Goal: Information Seeking & Learning: Learn about a topic

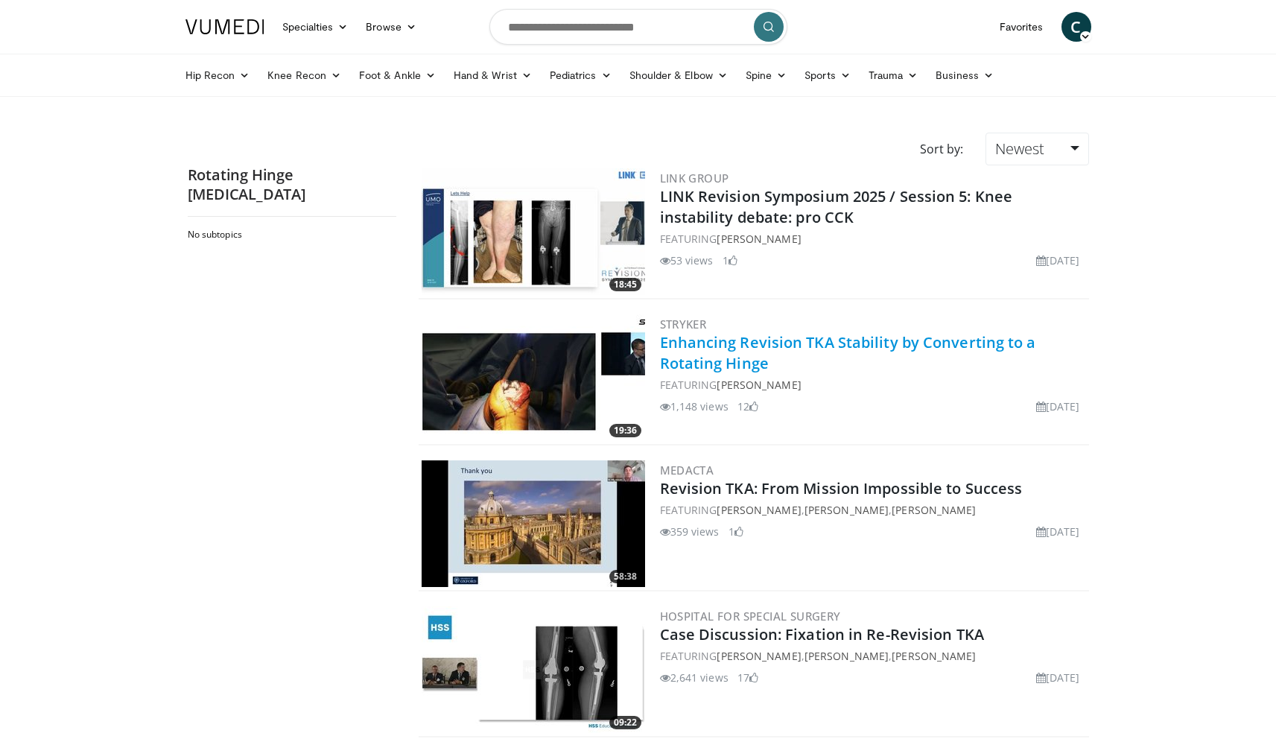
click at [706, 349] on link "Enhancing Revision TKA Stability by Converting to a Rotating Hinge" at bounding box center [848, 352] width 376 height 41
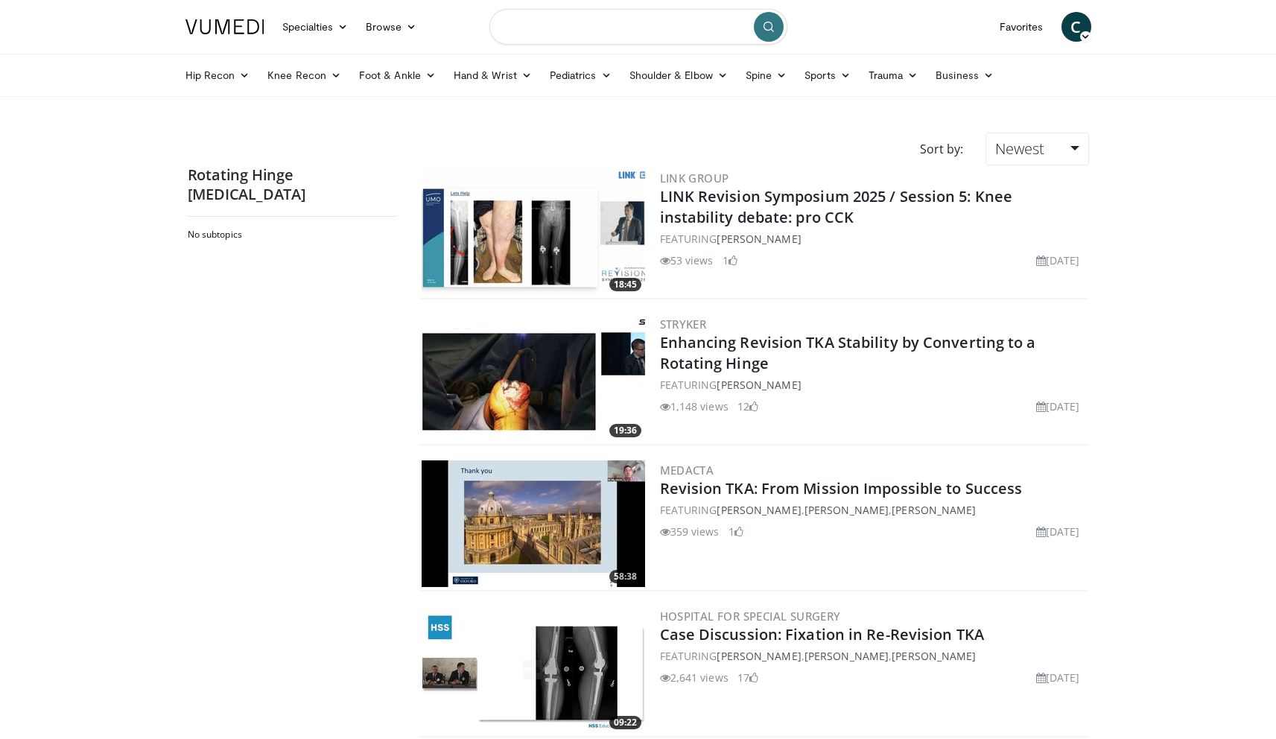
click at [563, 40] on input "Search topics, interventions" at bounding box center [638, 27] width 298 height 36
type input "**********"
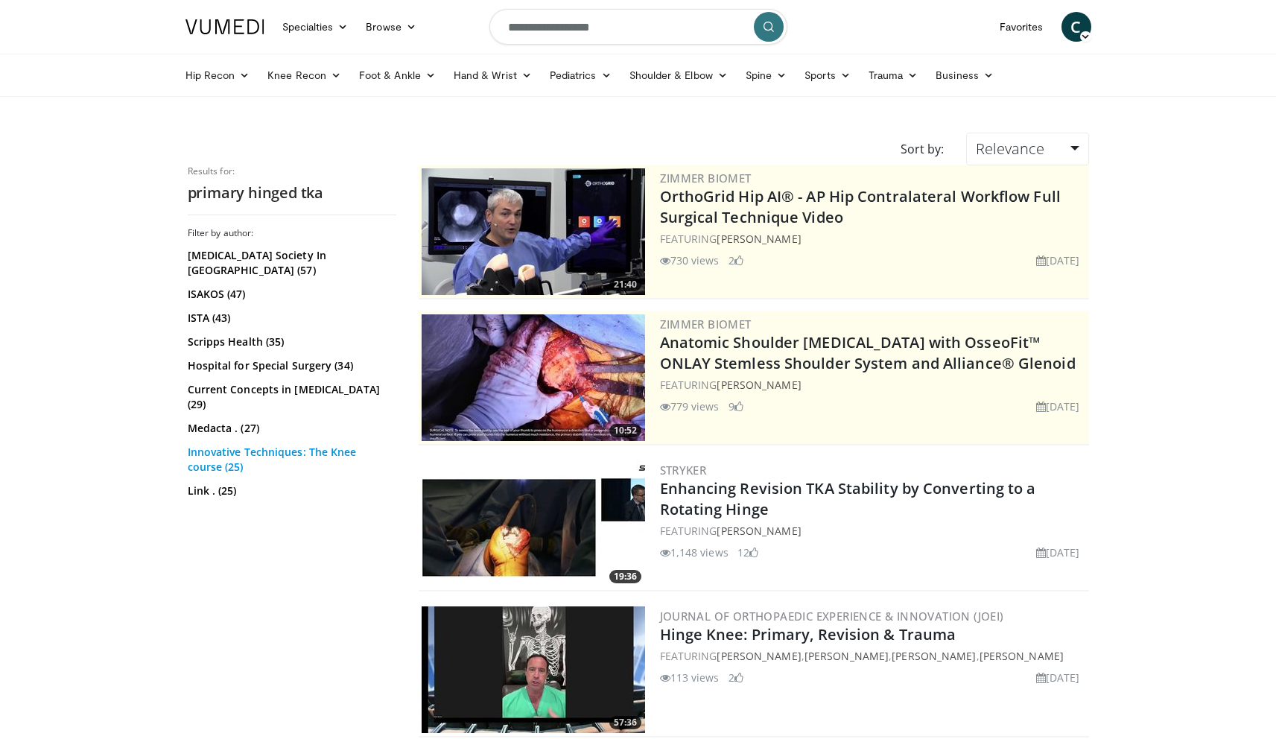
click at [301, 445] on link "Innovative Techniques: The Knee course (25)" at bounding box center [290, 460] width 205 height 30
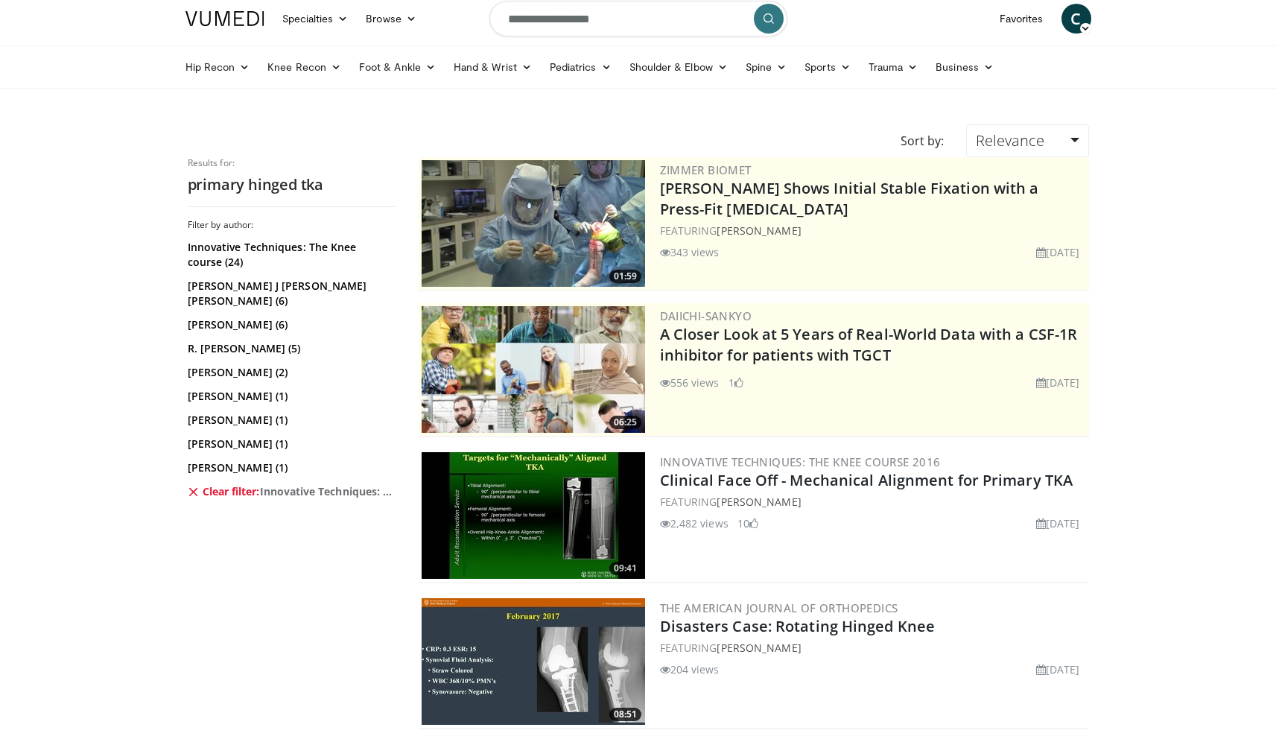
scroll to position [7, 0]
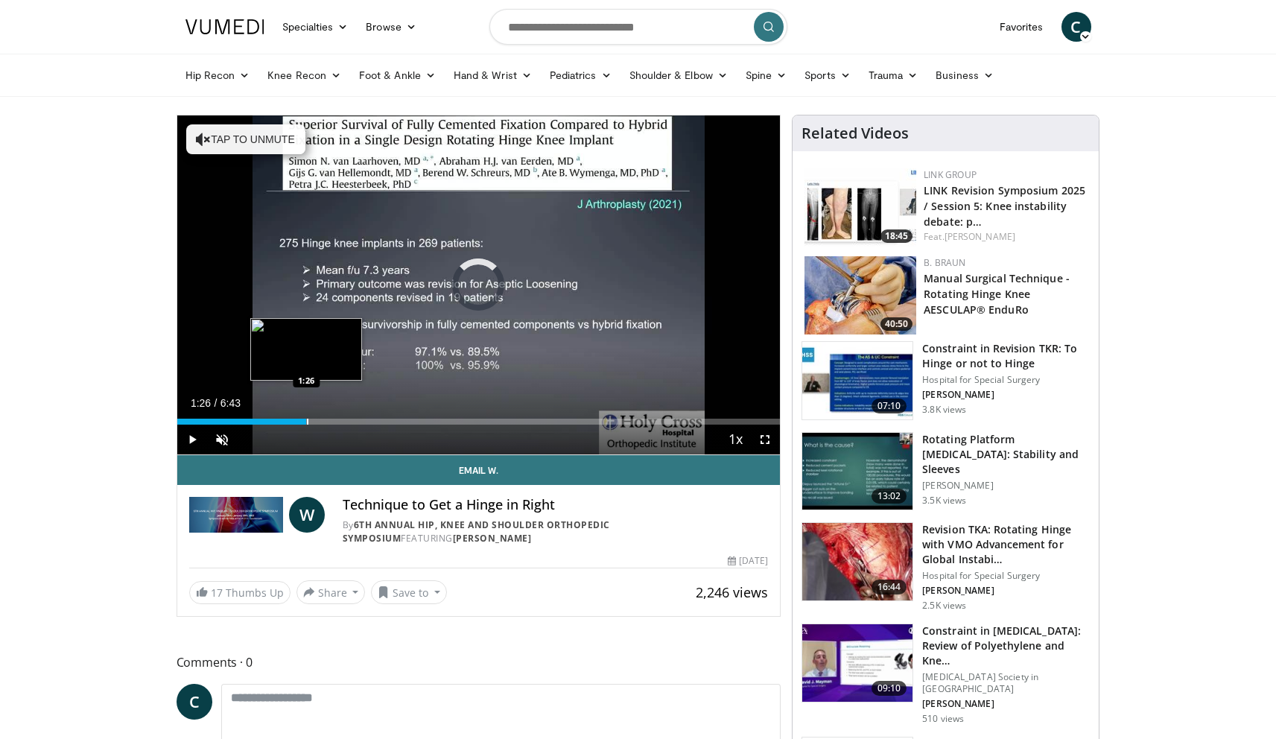
click at [307, 419] on div "Progress Bar" at bounding box center [307, 422] width 1 height 6
click at [349, 426] on div "Current Time 1:27 / Duration 6:43 Pause Skip Backward Skip Forward Unmute Loade…" at bounding box center [478, 440] width 603 height 30
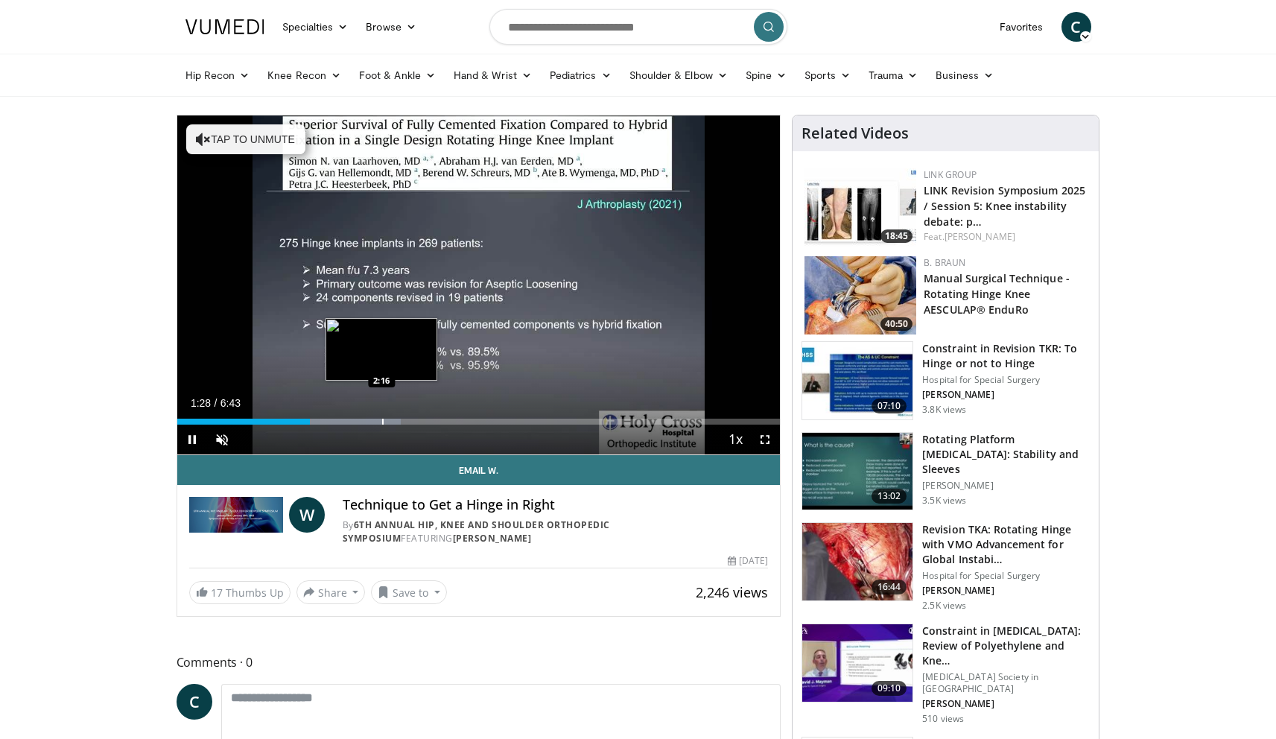
click at [382, 423] on div "Progress Bar" at bounding box center [382, 422] width 1 height 6
click at [425, 426] on div "Current Time 2:18 / Duration 6:43 Pause Skip Backward Skip Forward Unmute Loade…" at bounding box center [478, 440] width 603 height 30
click at [449, 425] on div "Current Time 2:21 / Duration 6:43 Pause Skip Backward Skip Forward Unmute Loade…" at bounding box center [478, 440] width 603 height 30
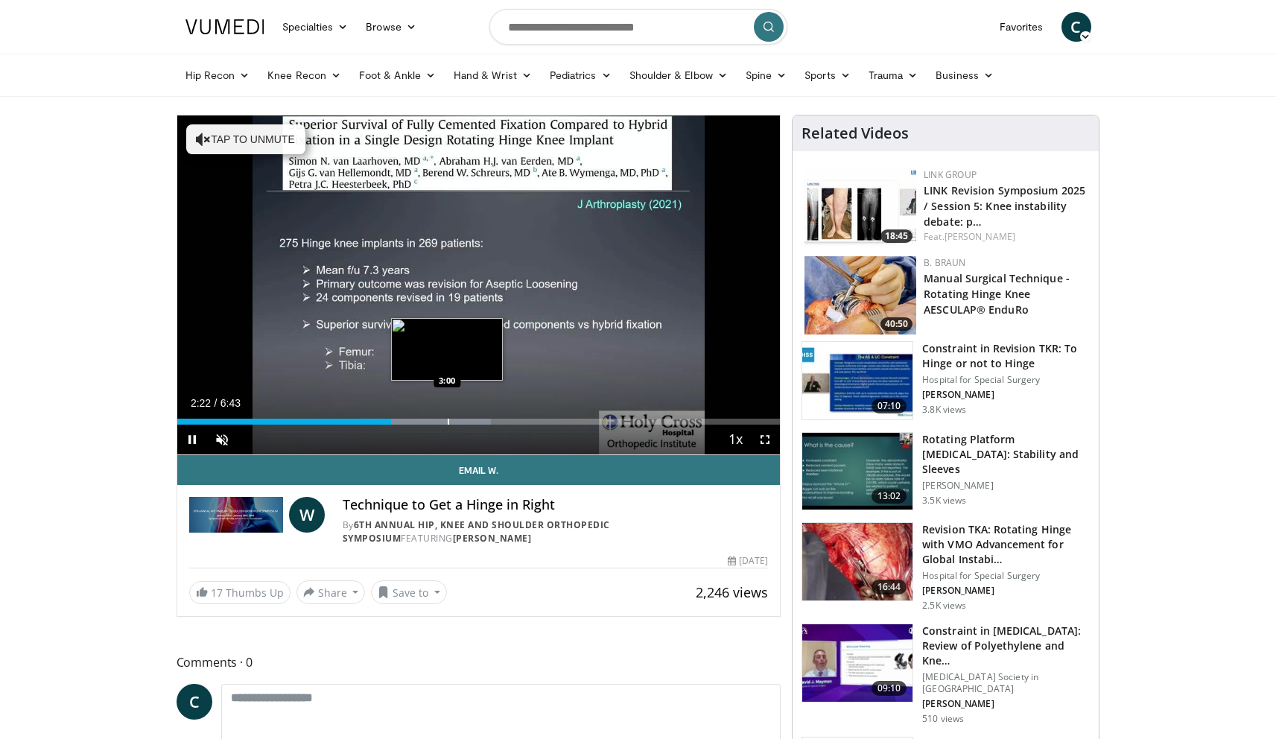
click at [448, 421] on div "Progress Bar" at bounding box center [448, 422] width 1 height 6
click at [490, 420] on div "Progress Bar" at bounding box center [490, 422] width 1 height 6
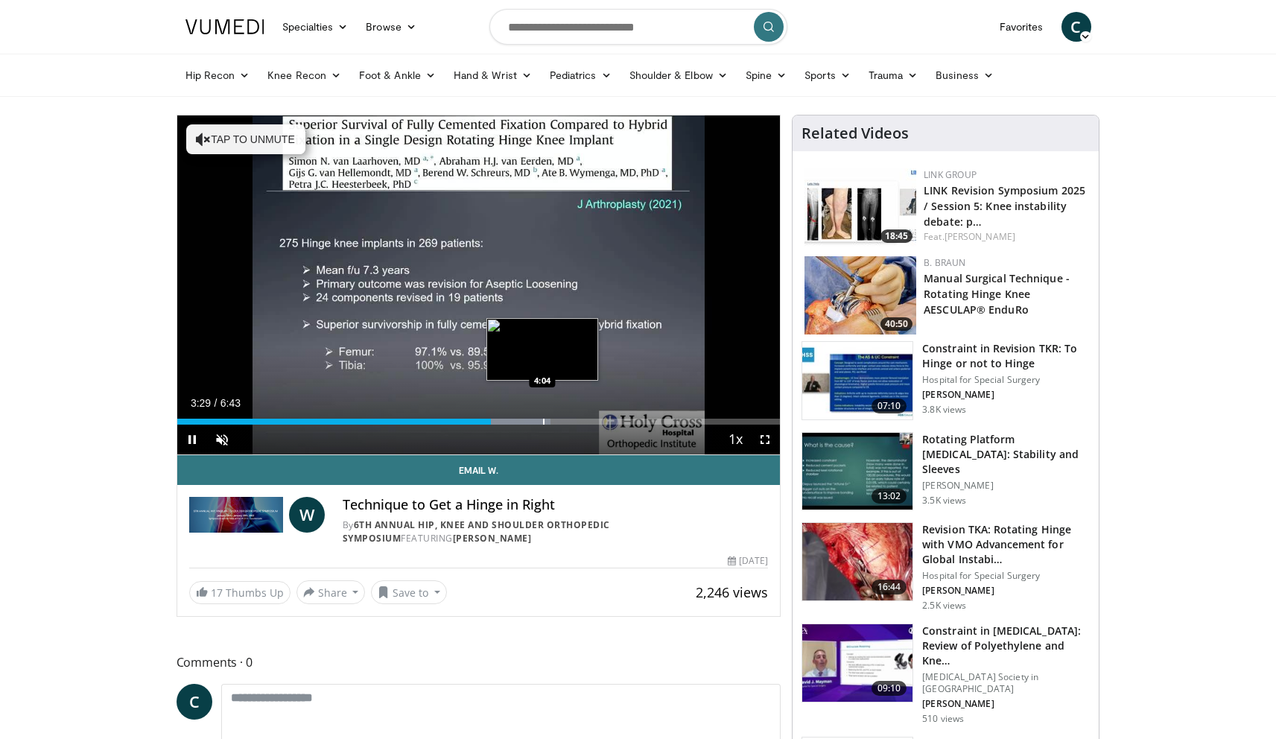
click at [543, 419] on div "Progress Bar" at bounding box center [543, 422] width 1 height 6
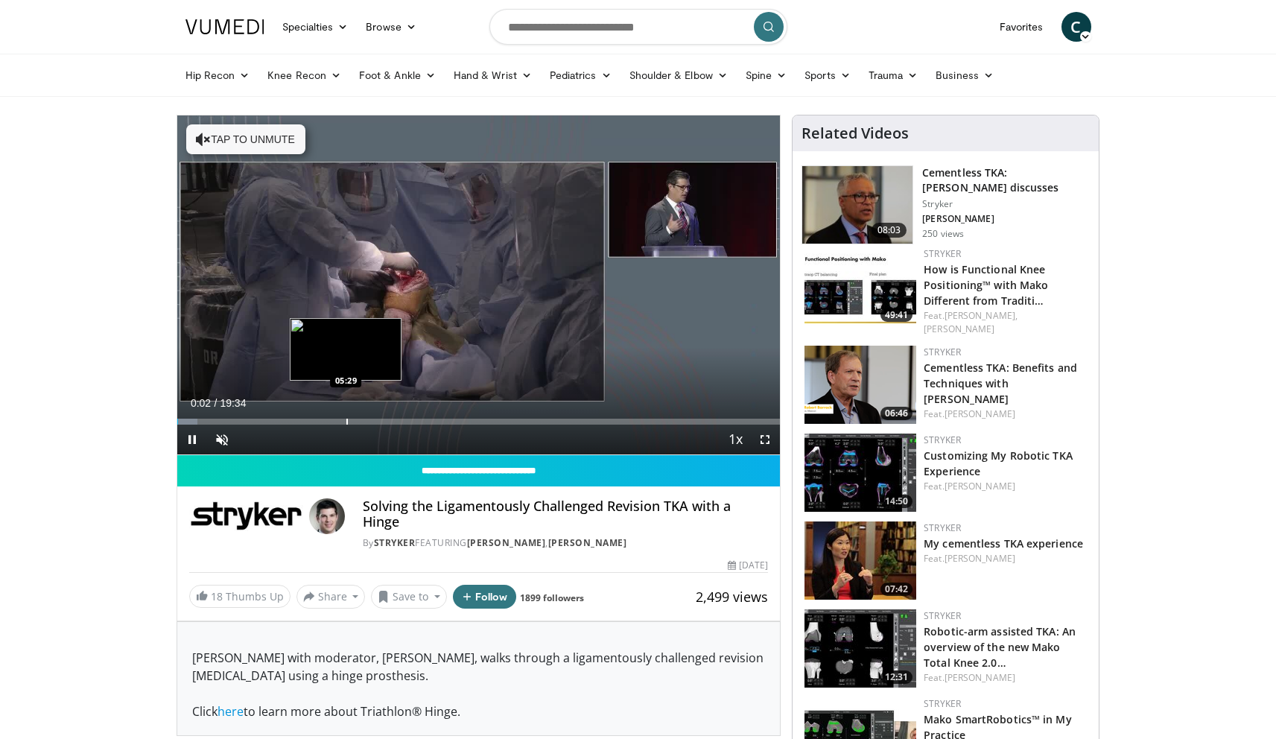
click at [346, 422] on div "Progress Bar" at bounding box center [346, 422] width 1 height 6
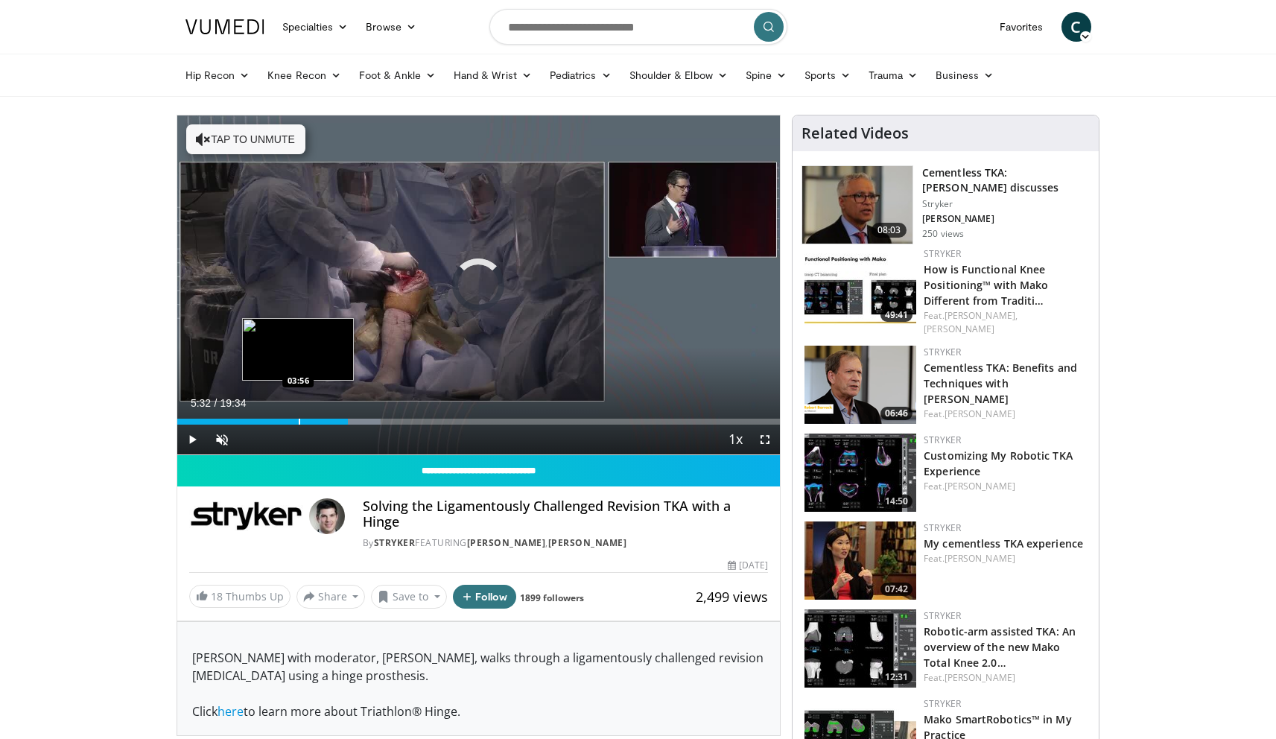
click at [299, 419] on div "Progress Bar" at bounding box center [299, 422] width 1 height 6
click at [270, 417] on div "Loaded : 25.33% 03:57 03:02" at bounding box center [478, 417] width 603 height 14
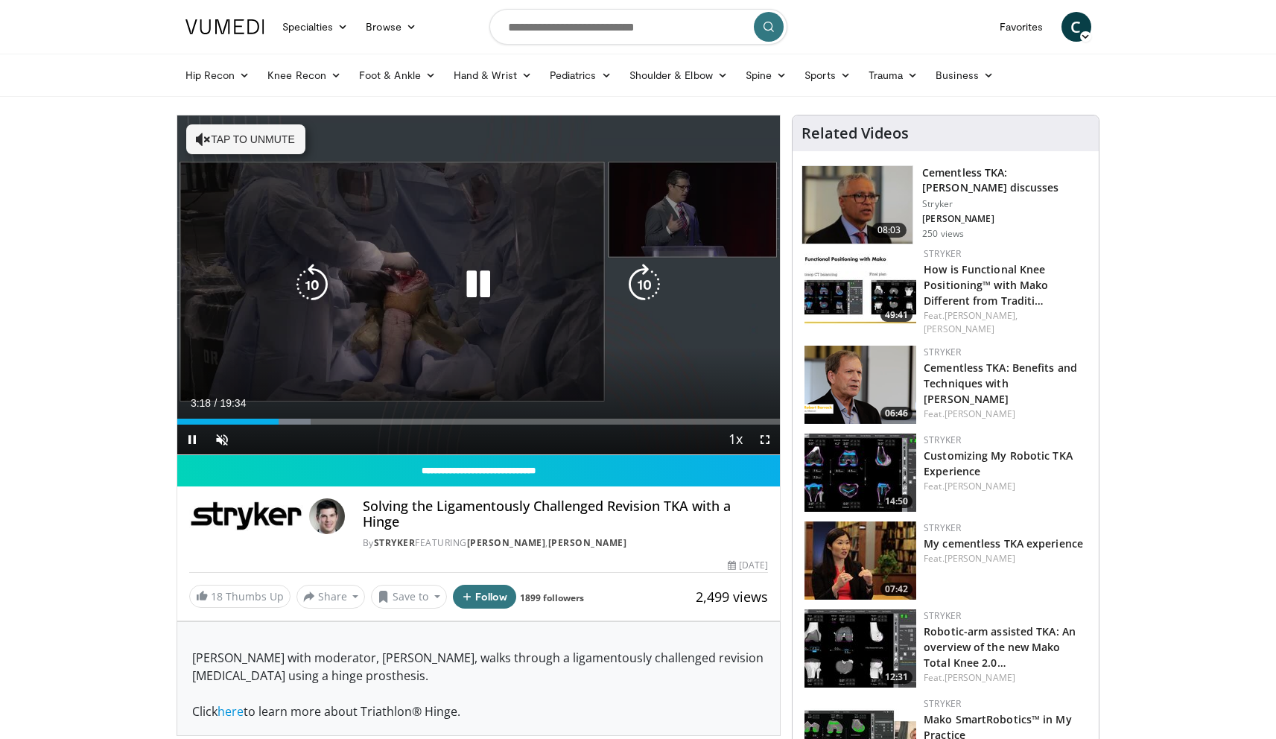
click at [484, 279] on icon "Video Player" at bounding box center [478, 285] width 42 height 42
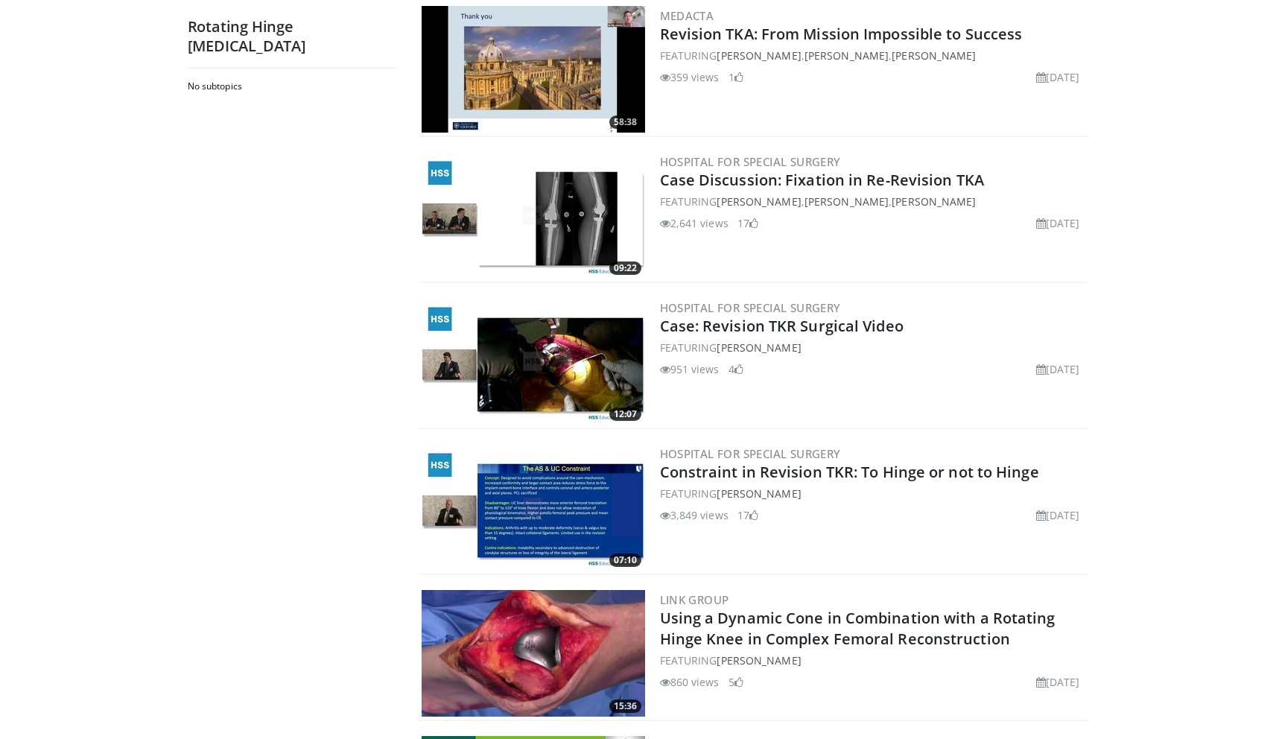
scroll to position [455, 0]
